Goal: Information Seeking & Learning: Learn about a topic

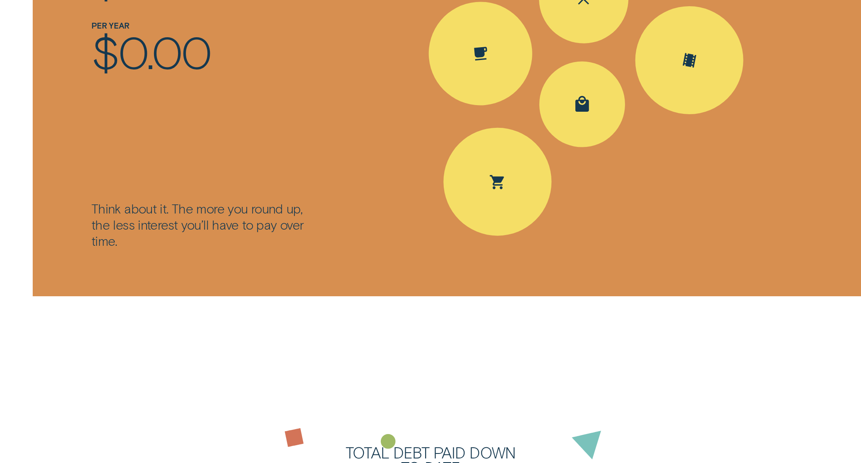
scroll to position [1491, 0]
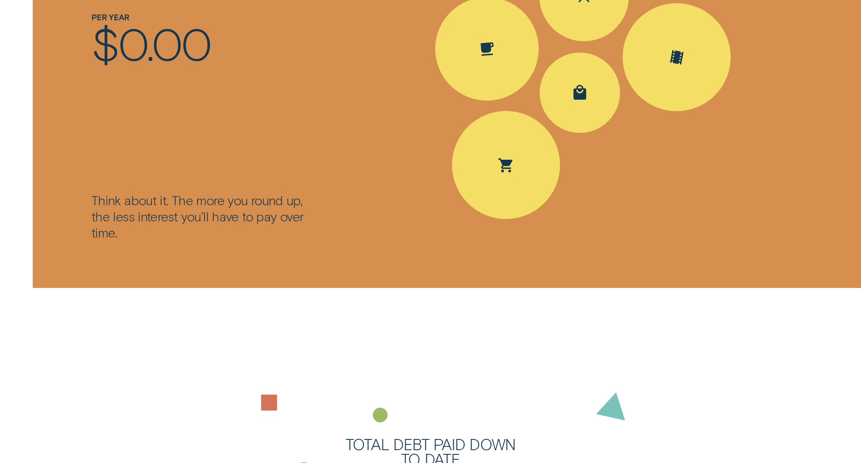
click at [587, 77] on div "Spent Shopping $30.50; The round up $0.50" at bounding box center [580, 93] width 81 height 81
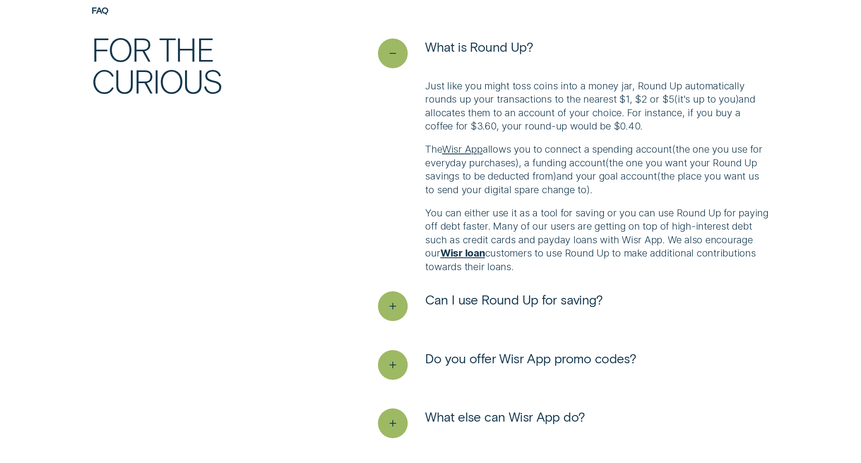
scroll to position [2319, 0]
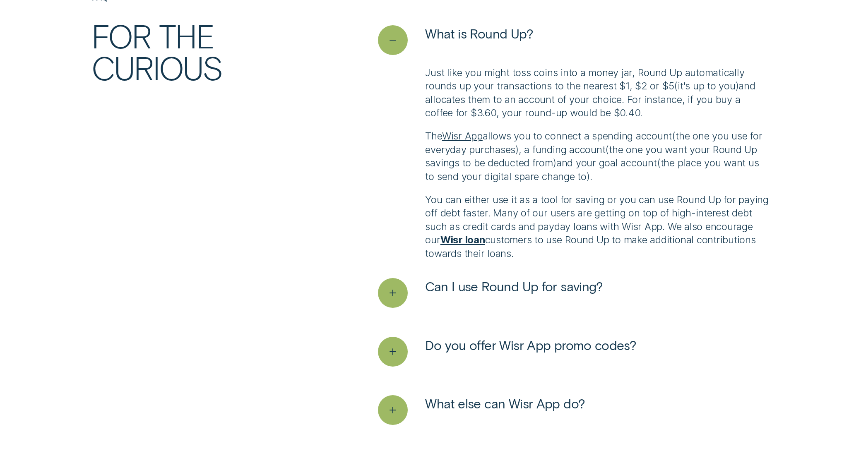
drag, startPoint x: 643, startPoint y: 175, endPoint x: 420, endPoint y: 134, distance: 226.5
click at [420, 134] on div "Just like you might toss coins into a money jar, Round Up automatically rounds …" at bounding box center [574, 163] width 392 height 194
copy p "The Wisr App allows you to connect a spending account ( the one you use for eve…"
click at [669, 226] on p "You can either use it as a tool for saving or you can use Round Up for paying o…" at bounding box center [597, 226] width 344 height 67
click at [582, 284] on span "Can I use Round Up for saving?" at bounding box center [514, 286] width 178 height 16
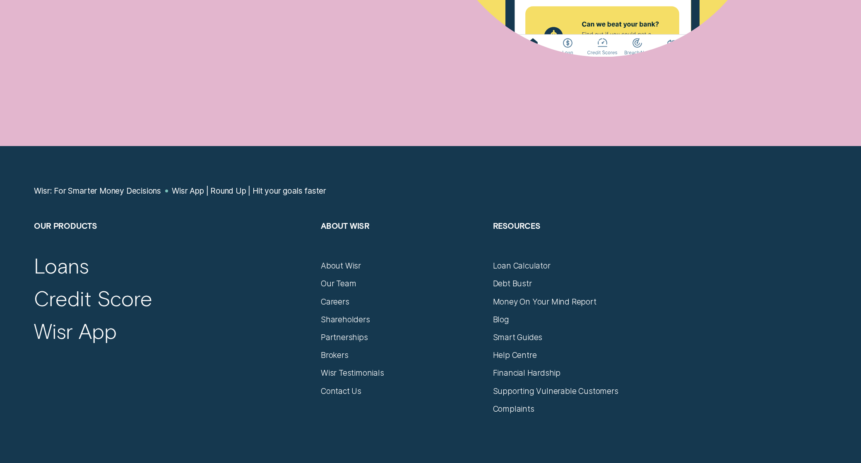
scroll to position [4099, 0]
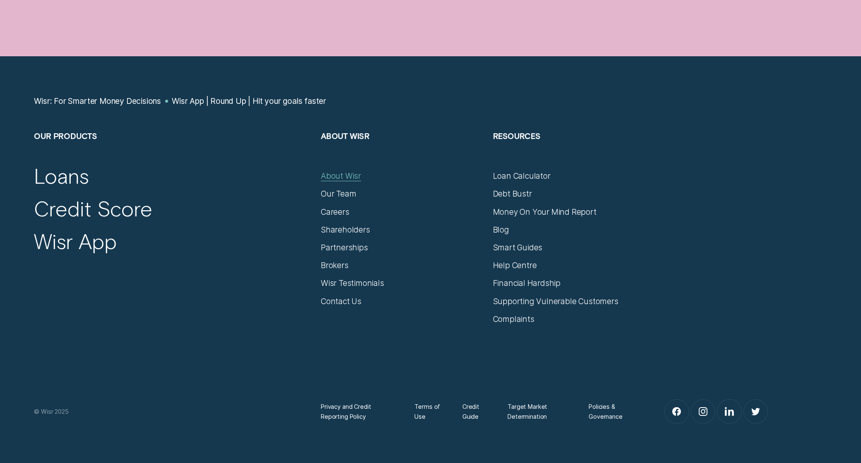
click at [345, 181] on div "About Wisr" at bounding box center [341, 176] width 40 height 10
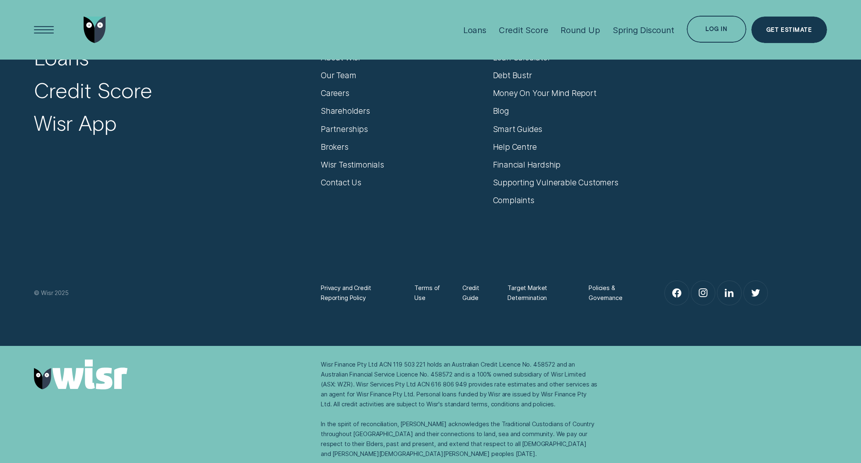
scroll to position [5997, 0]
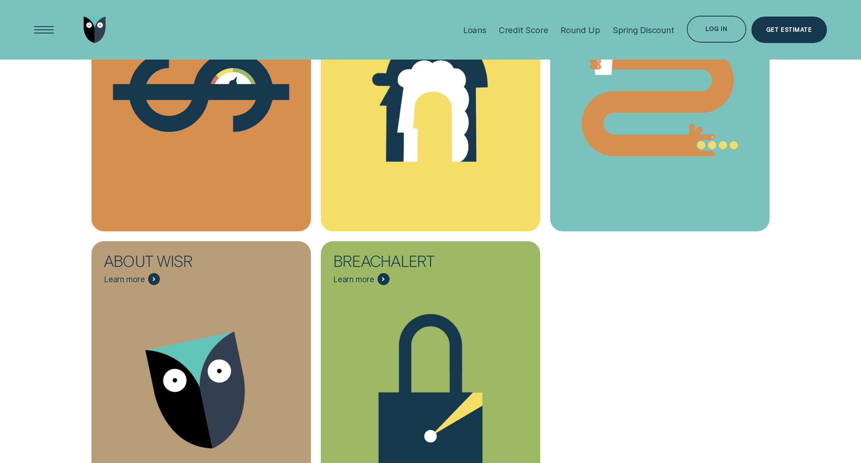
scroll to position [414, 0]
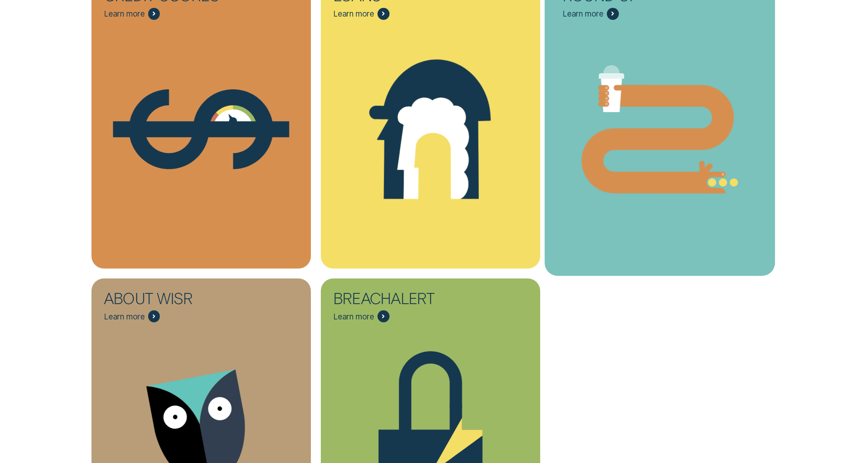
click at [666, 112] on icon "Round Up - Learn more" at bounding box center [660, 128] width 231 height 175
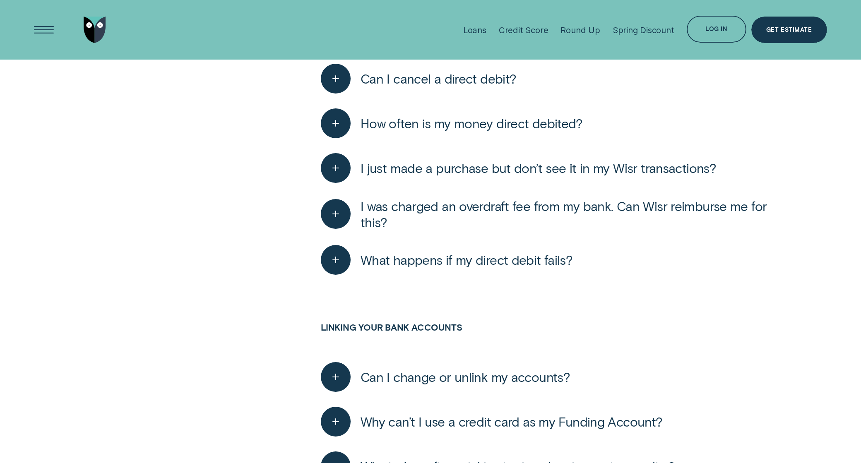
scroll to position [869, 0]
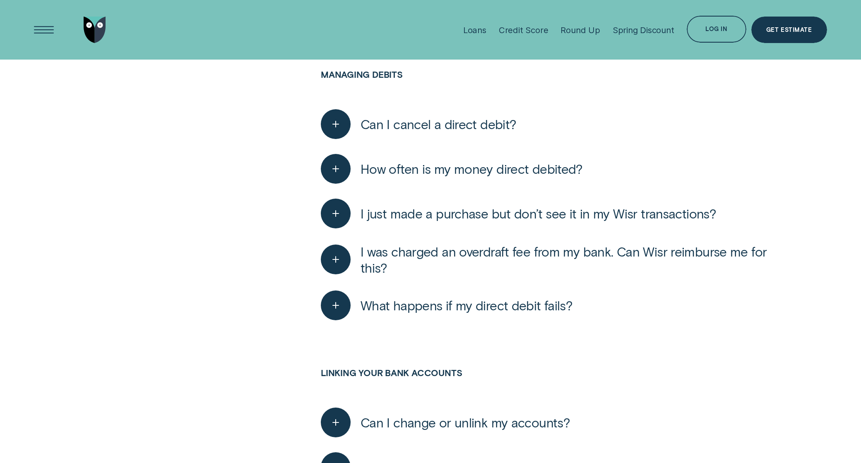
click at [467, 121] on span "Can I cancel a direct debit?" at bounding box center [439, 124] width 156 height 16
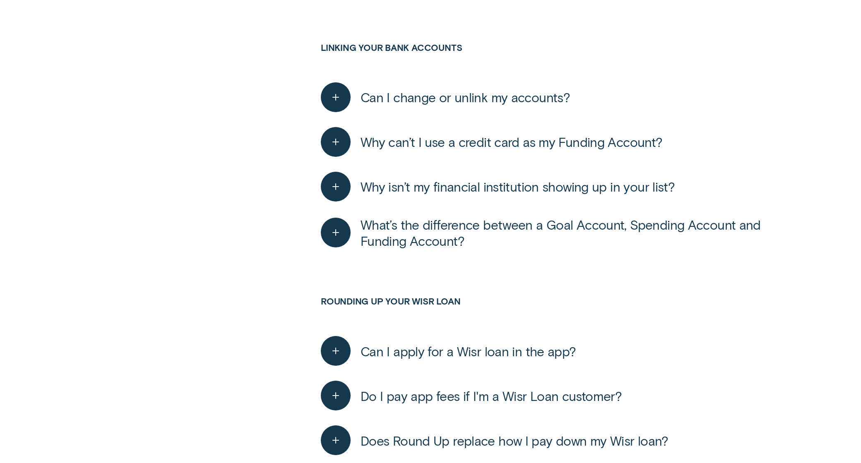
scroll to position [1284, 0]
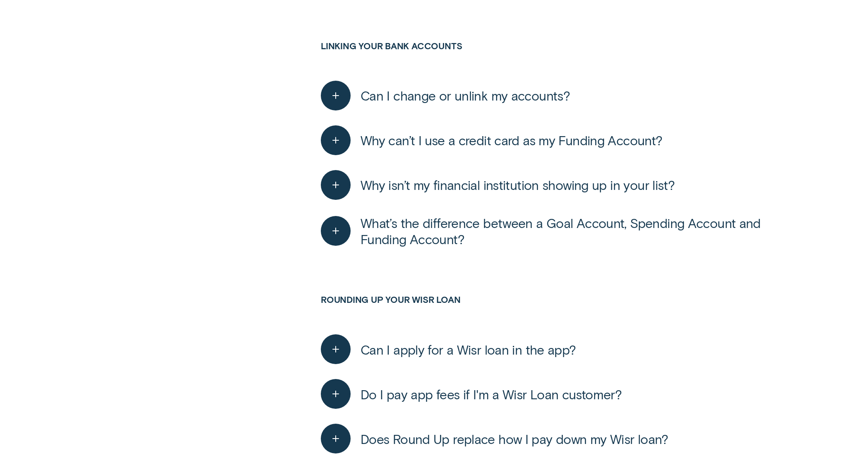
click at [710, 226] on span "What’s the difference between a Goal Account, Spending Account and Funding Acco…" at bounding box center [565, 231] width 409 height 32
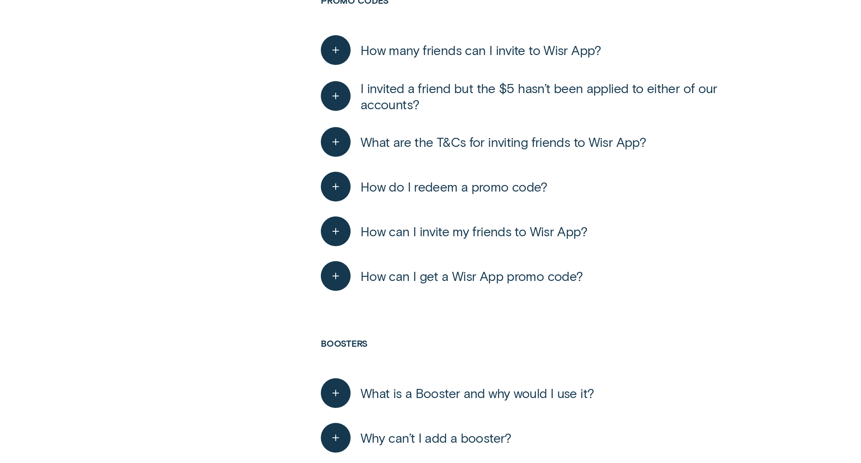
scroll to position [2236, 0]
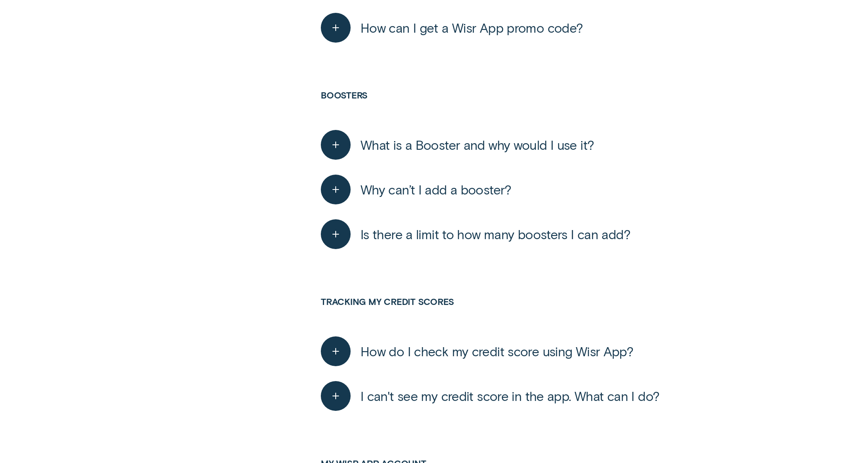
click at [539, 146] on span "What is a Booster and why would I use it?" at bounding box center [478, 145] width 234 height 16
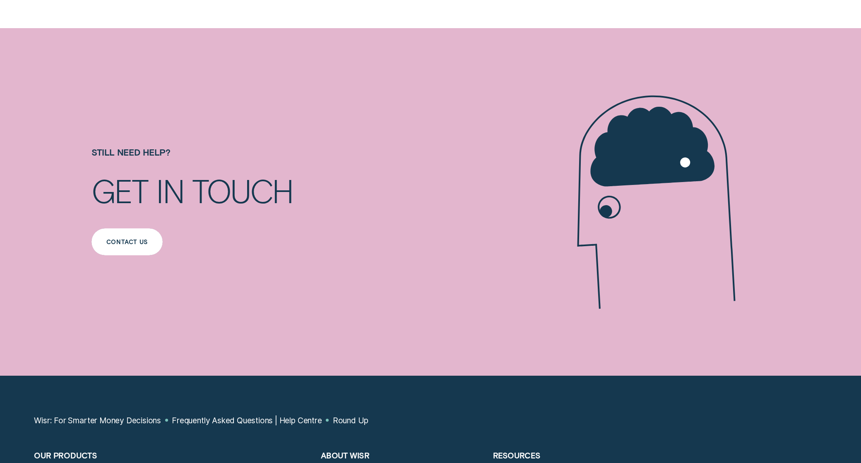
scroll to position [3147, 0]
